Goal: Information Seeking & Learning: Learn about a topic

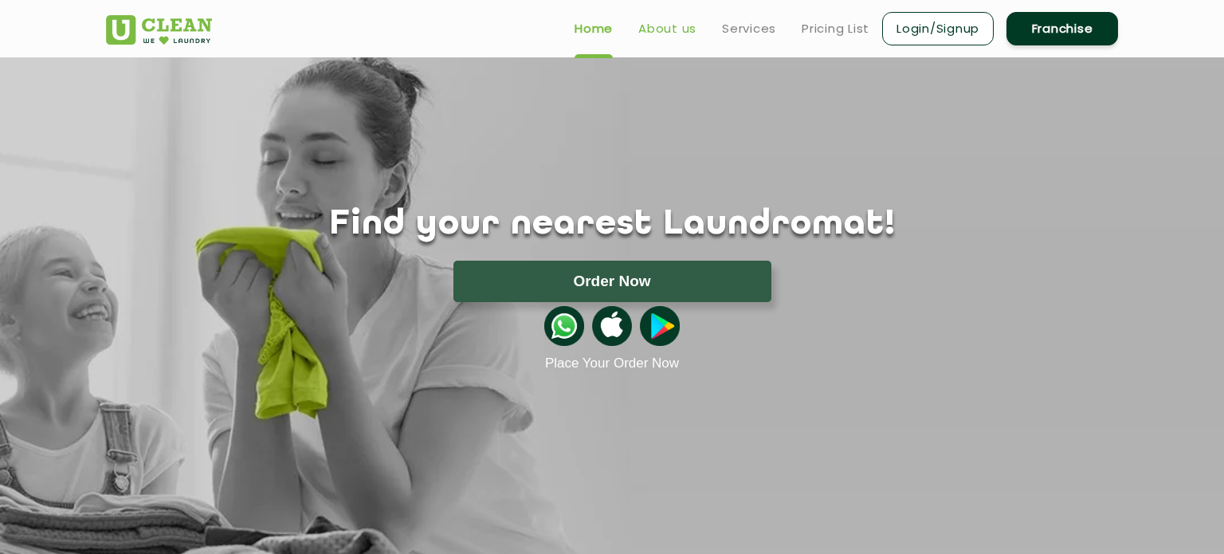
click at [675, 34] on link "About us" at bounding box center [668, 28] width 58 height 19
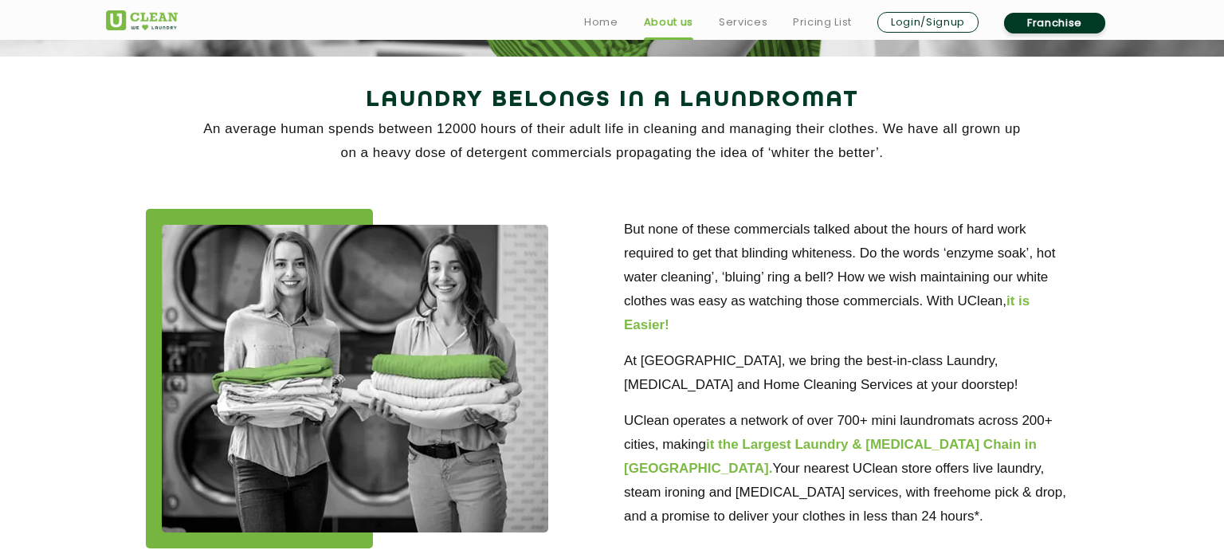
scroll to position [319, 0]
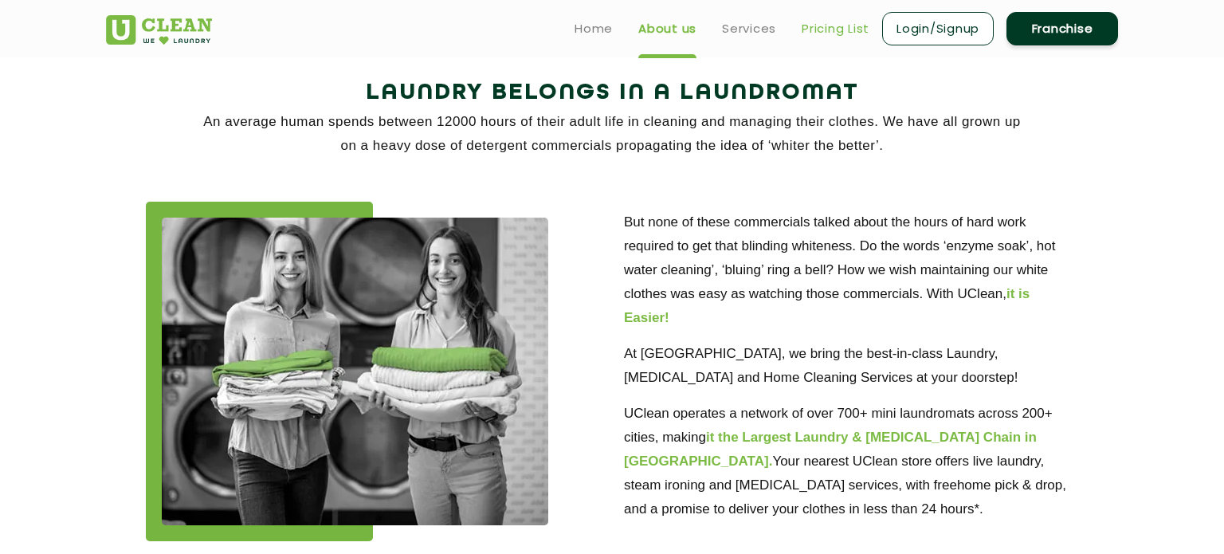
click at [826, 27] on link "Pricing List" at bounding box center [836, 28] width 68 height 19
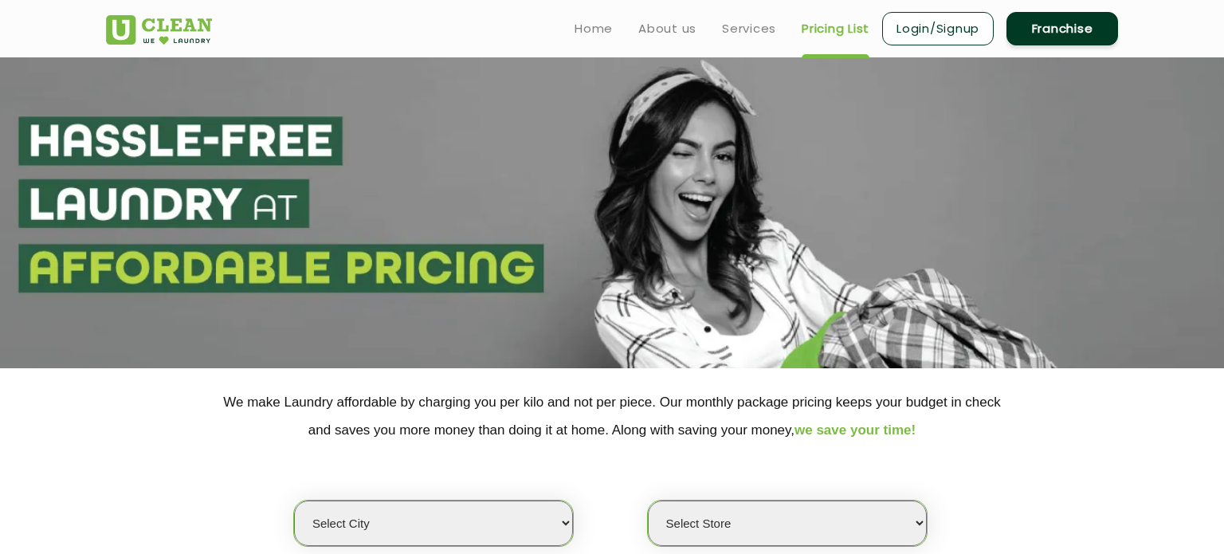
select select "0"
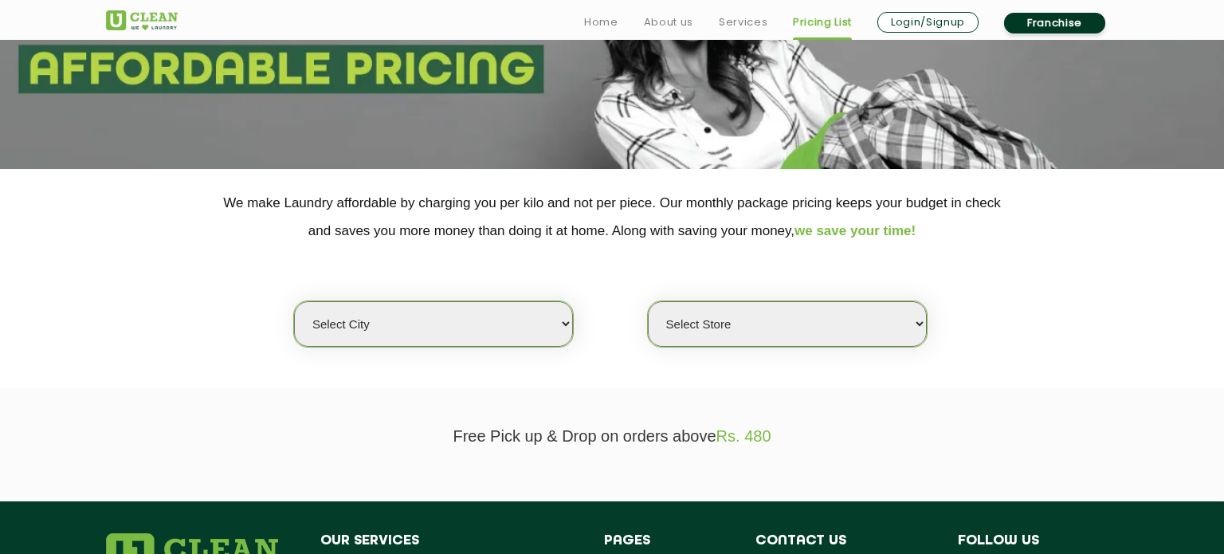
scroll to position [223, 0]
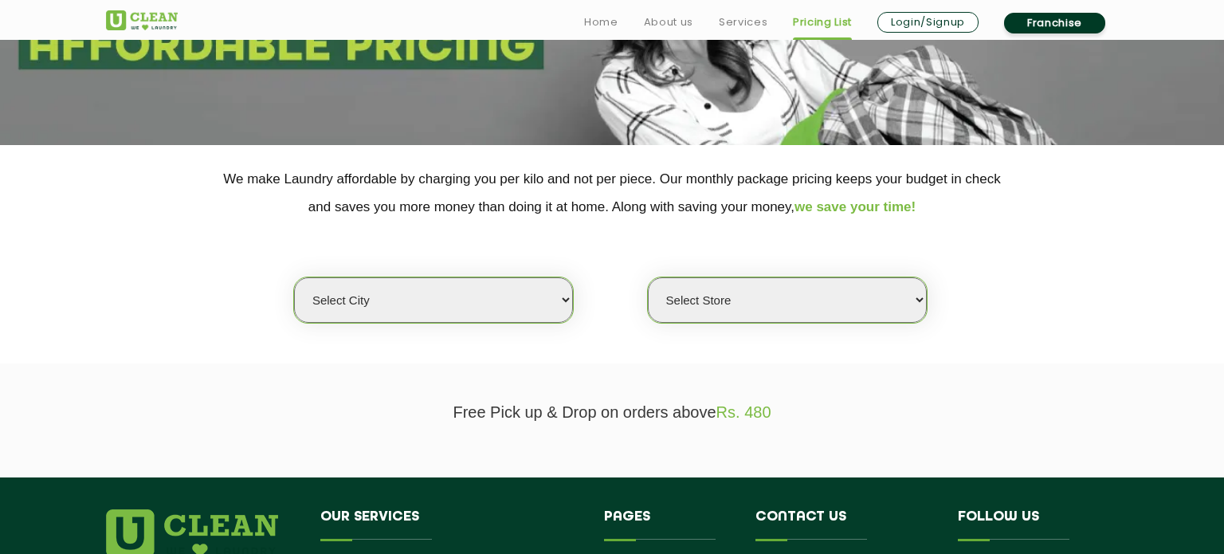
click at [469, 292] on select "Select city [GEOGRAPHIC_DATA] [GEOGRAPHIC_DATA] [GEOGRAPHIC_DATA] [GEOGRAPHIC_D…" at bounding box center [433, 299] width 279 height 45
click at [623, 224] on div "Select city [GEOGRAPHIC_DATA] [GEOGRAPHIC_DATA] [GEOGRAPHIC_DATA] [GEOGRAPHIC_D…" at bounding box center [612, 272] width 1036 height 103
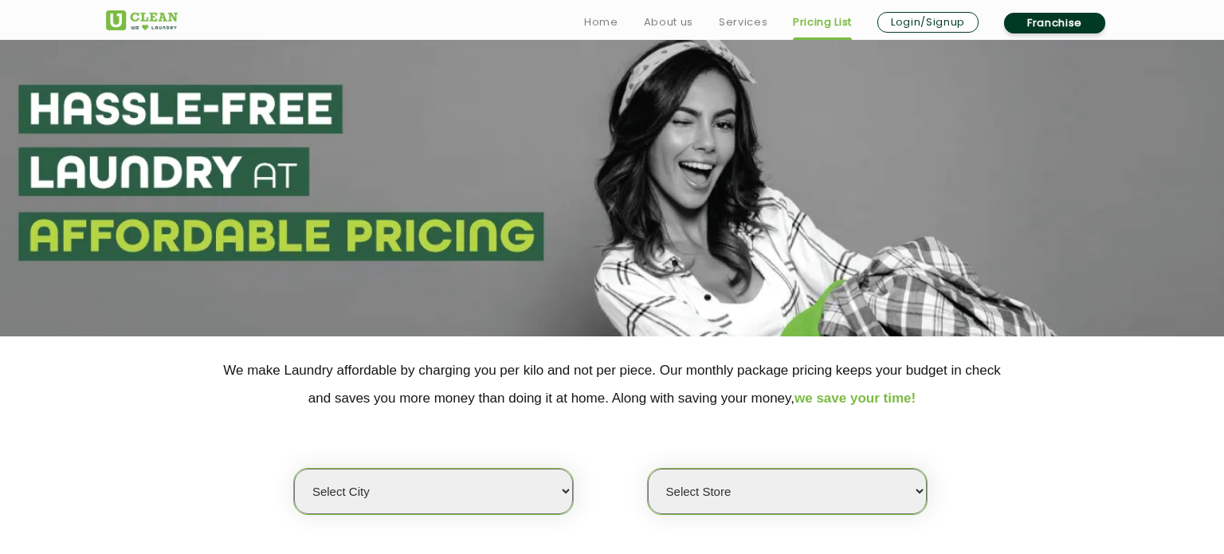
scroll to position [64, 0]
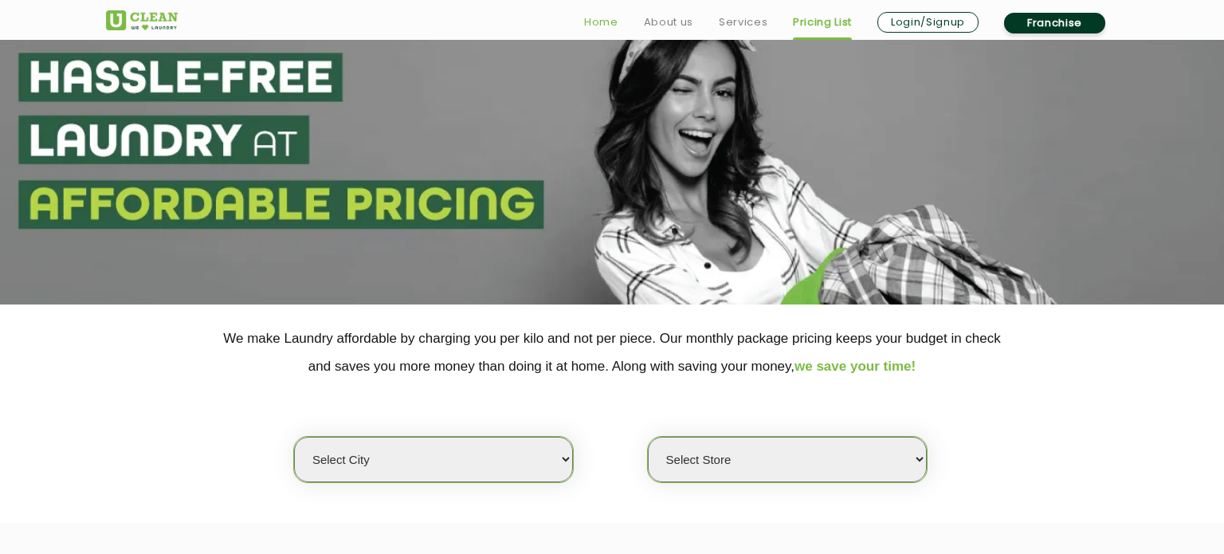
click at [607, 18] on link "Home" at bounding box center [601, 22] width 34 height 19
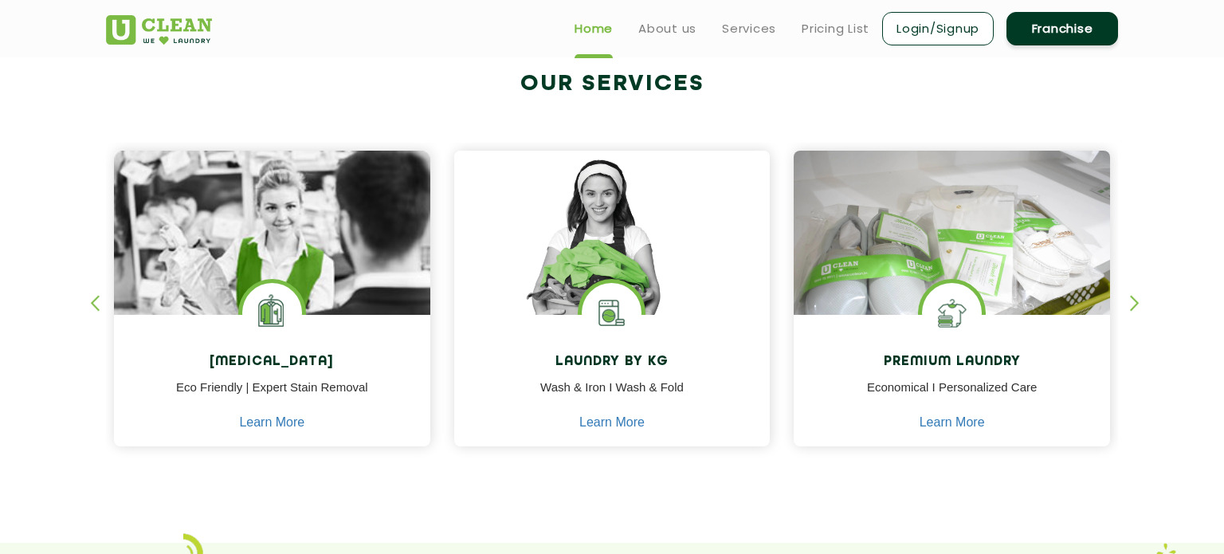
scroll to position [638, 0]
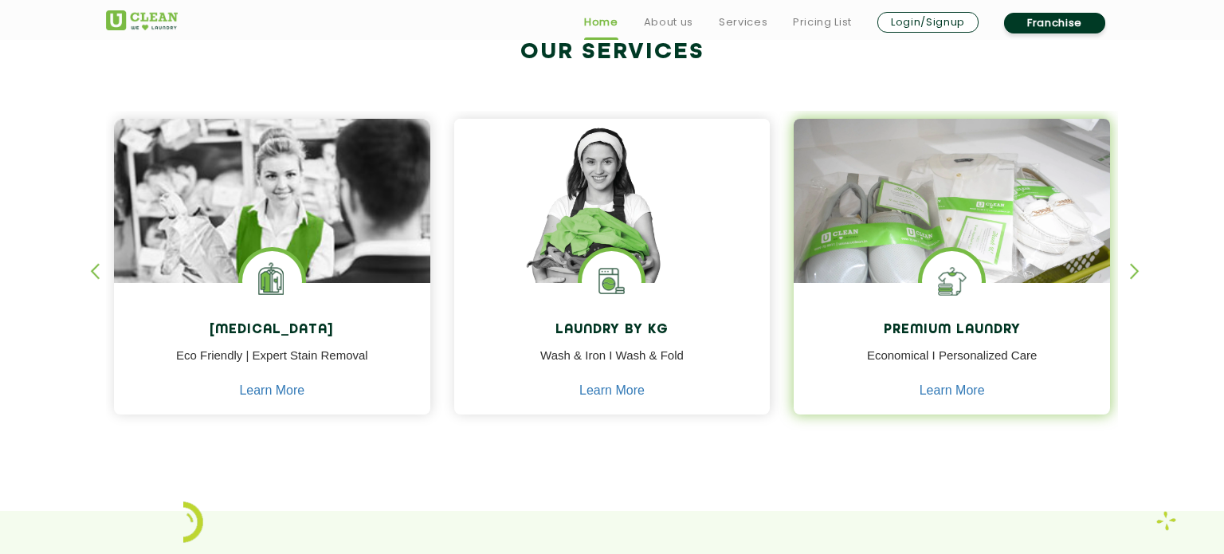
click at [903, 246] on img at bounding box center [952, 224] width 316 height 210
click at [964, 394] on link "Learn More" at bounding box center [952, 390] width 65 height 14
